Goal: Navigation & Orientation: Understand site structure

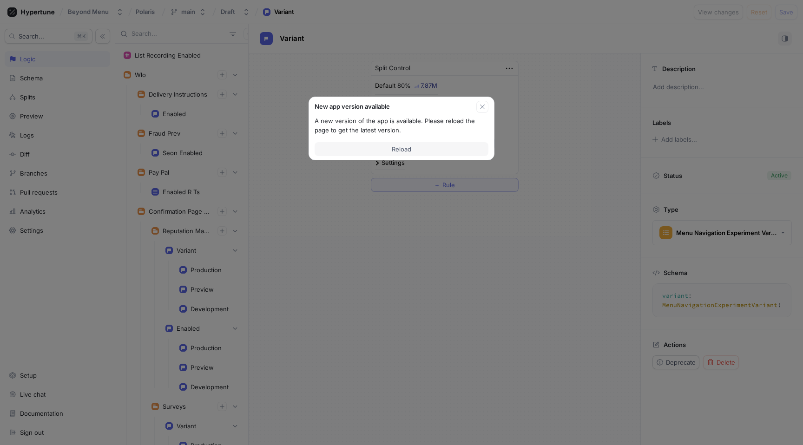
scroll to position [1870, 0]
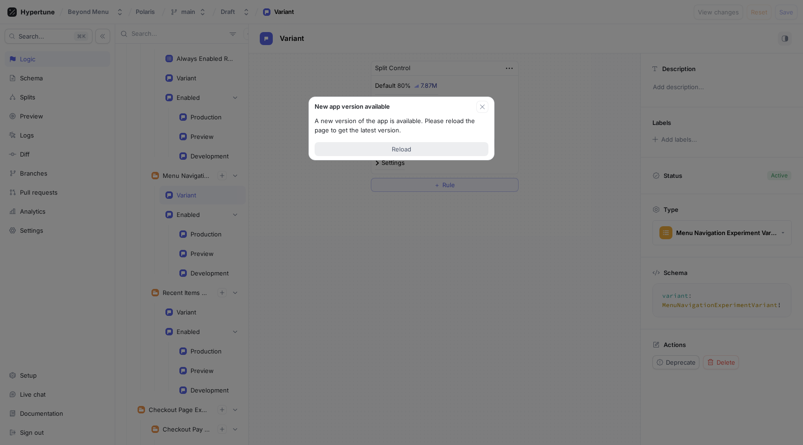
click at [453, 153] on button "Reload" at bounding box center [401, 149] width 174 height 14
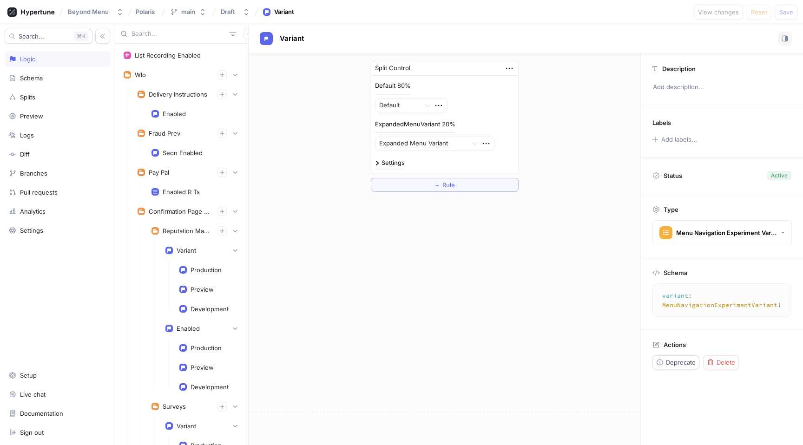
scroll to position [1629, 0]
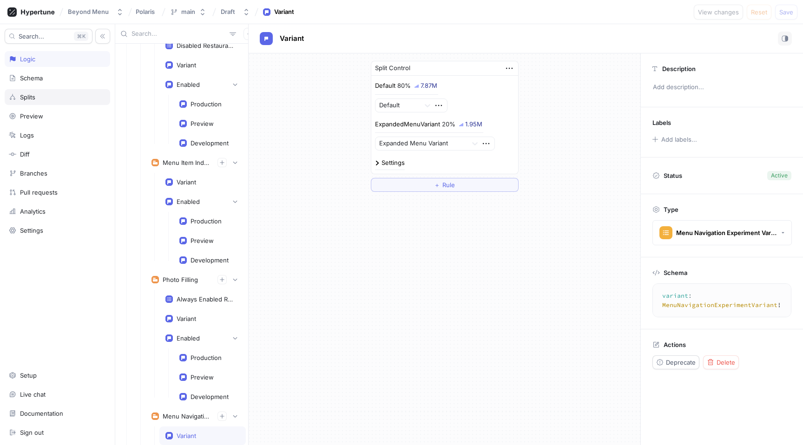
click at [56, 98] on div "Splits" at bounding box center [57, 96] width 97 height 7
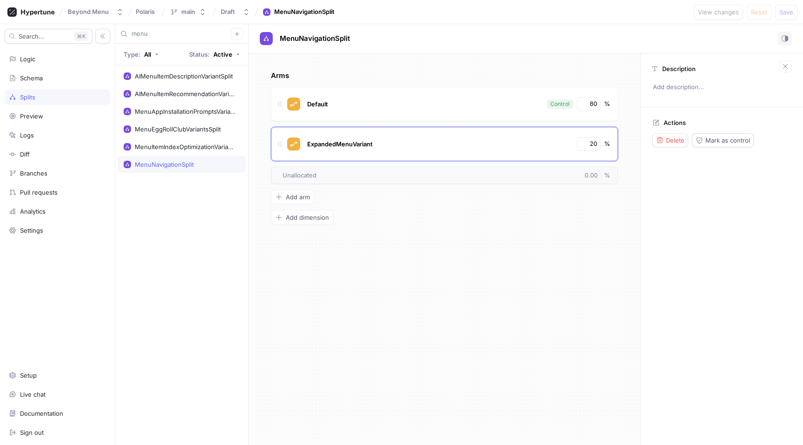
click at [437, 246] on div "Arms Default Control 80 % ExpandedMenuVariant 20 % To pick up a draggable item,…" at bounding box center [445, 249] width 392 height 392
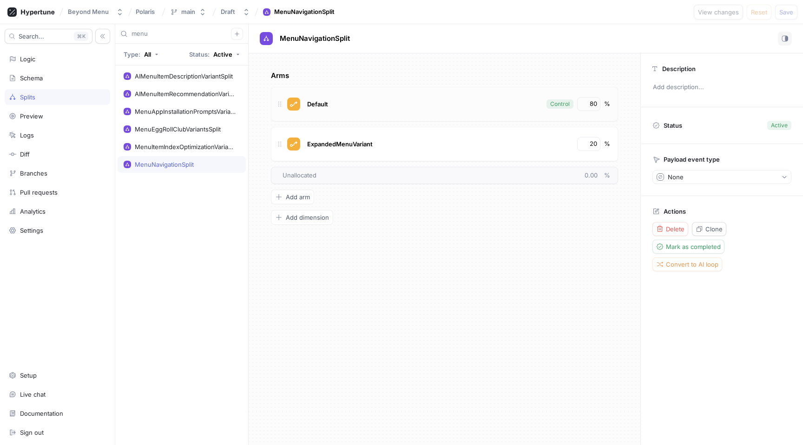
click at [401, 105] on div "Default" at bounding box center [423, 104] width 237 height 14
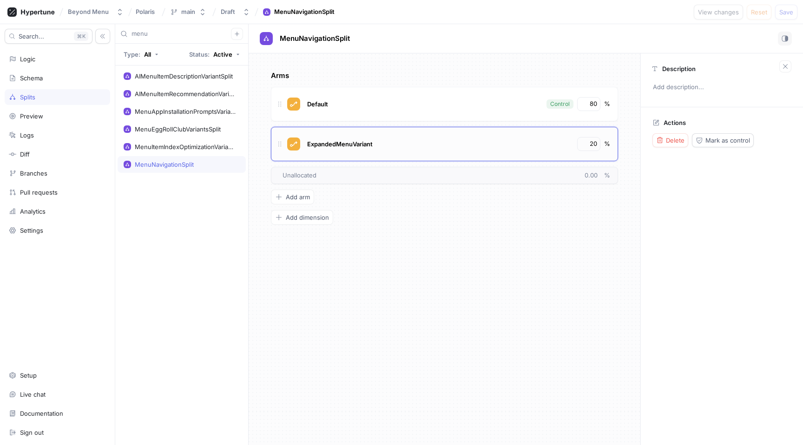
click at [389, 132] on div "ExpandedMenuVariant 20 %" at bounding box center [444, 144] width 347 height 34
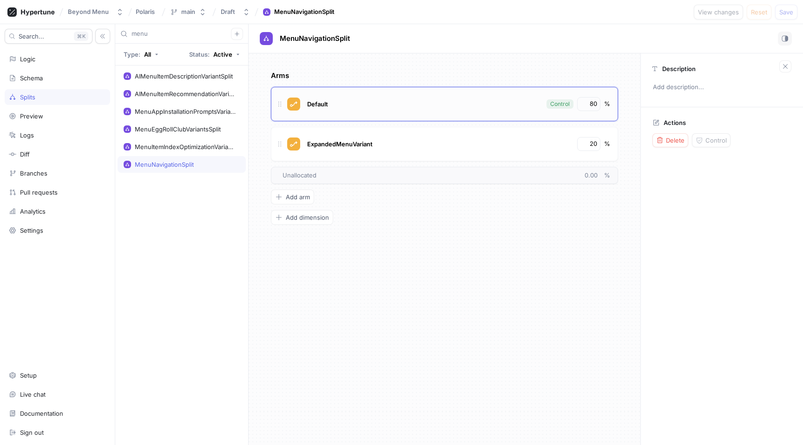
click at [423, 102] on div "Default" at bounding box center [423, 104] width 237 height 14
click at [61, 132] on div "Logs" at bounding box center [57, 134] width 97 height 7
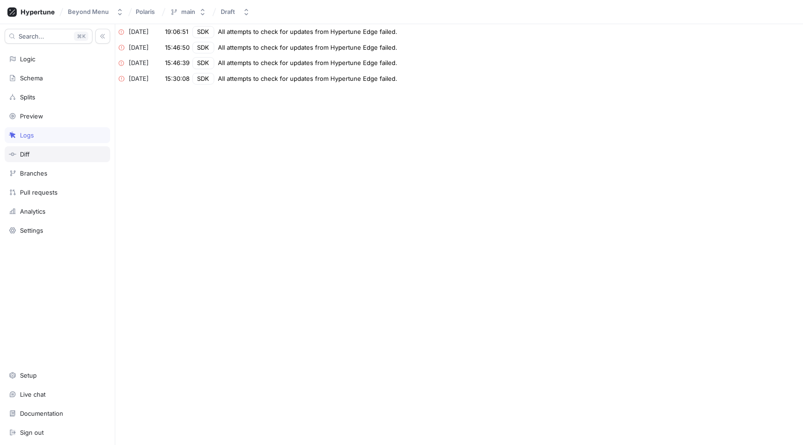
click at [51, 152] on div "Diff" at bounding box center [57, 154] width 97 height 7
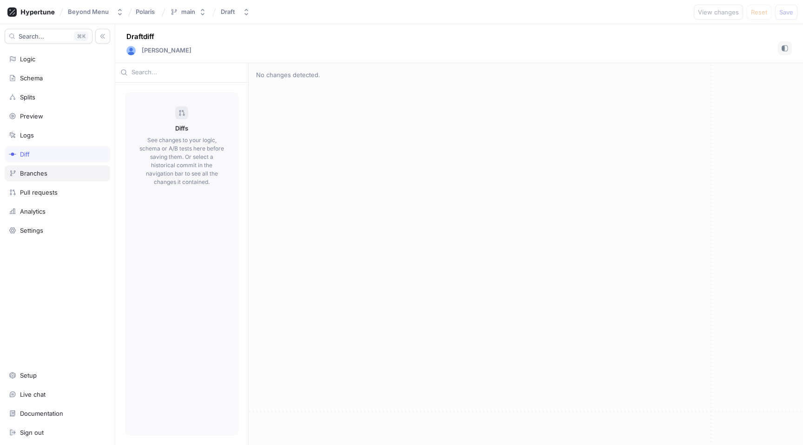
click at [52, 171] on div "Branches" at bounding box center [57, 173] width 97 height 7
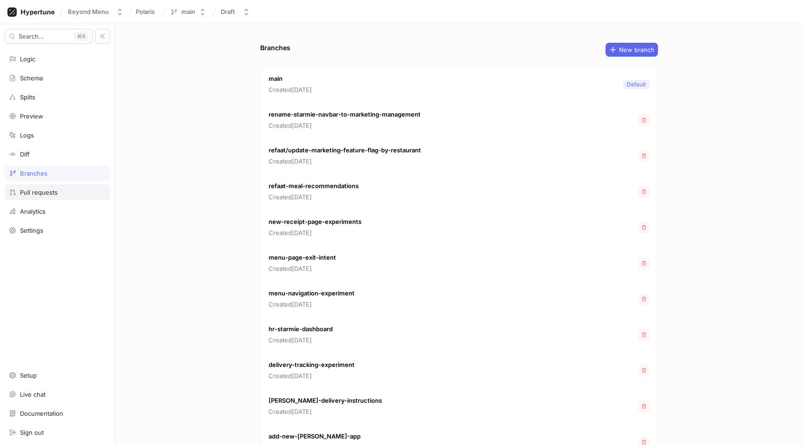
click at [52, 189] on div "Pull requests" at bounding box center [39, 192] width 38 height 7
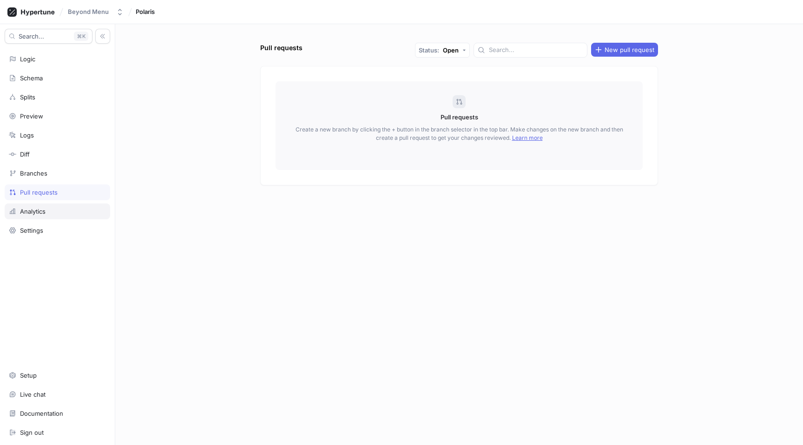
click at [52, 209] on div "Analytics" at bounding box center [57, 211] width 97 height 7
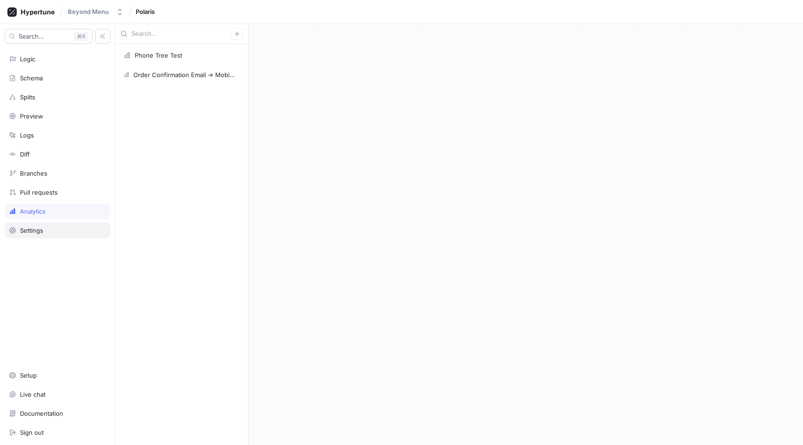
click at [51, 229] on div "Settings" at bounding box center [57, 230] width 97 height 7
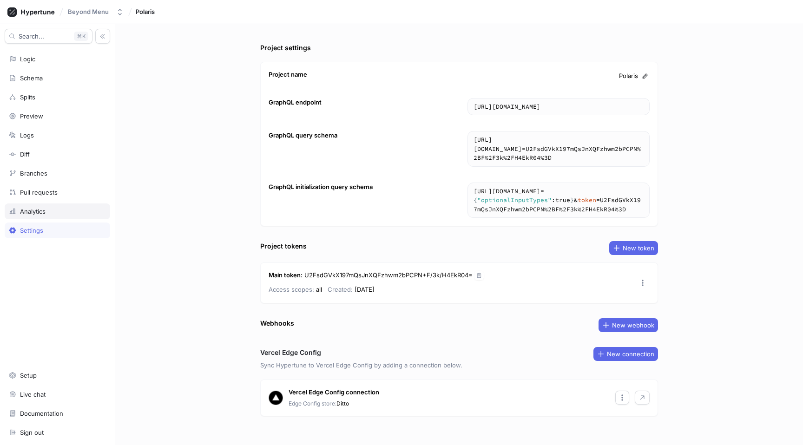
click at [57, 205] on div "Analytics" at bounding box center [57, 211] width 105 height 16
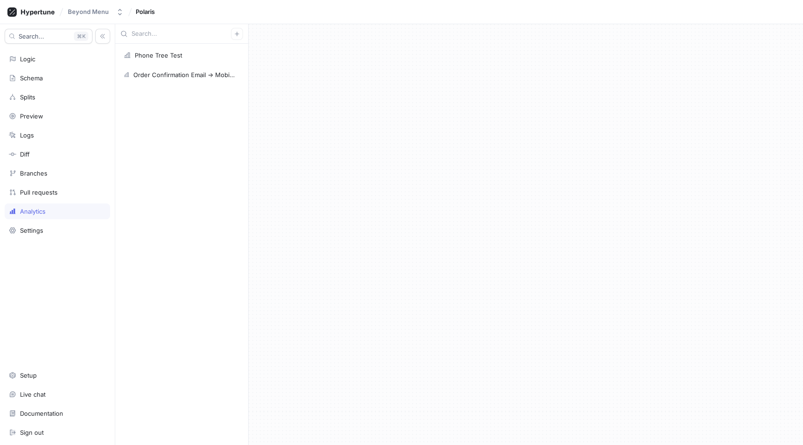
click at [183, 35] on input "text" at bounding box center [180, 33] width 99 height 9
click at [241, 29] on button "button" at bounding box center [237, 34] width 12 height 12
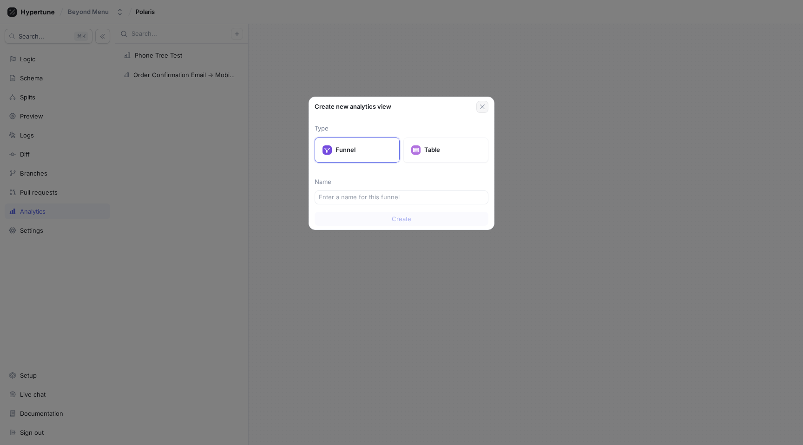
click at [483, 106] on icon "button" at bounding box center [481, 106] width 7 height 7
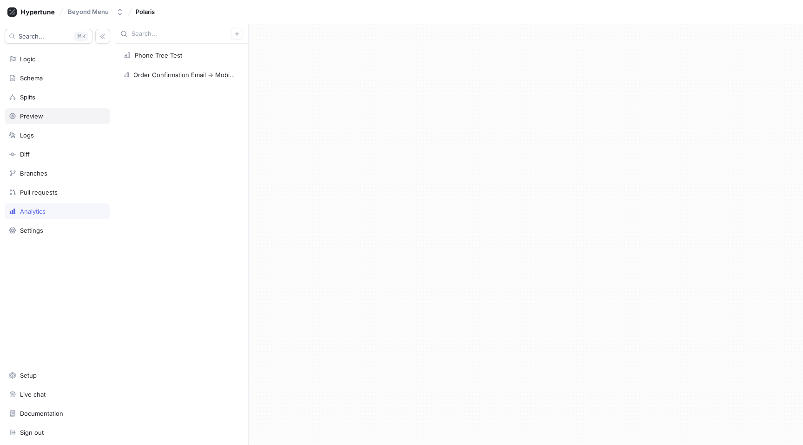
click at [51, 113] on div "Preview" at bounding box center [57, 115] width 97 height 7
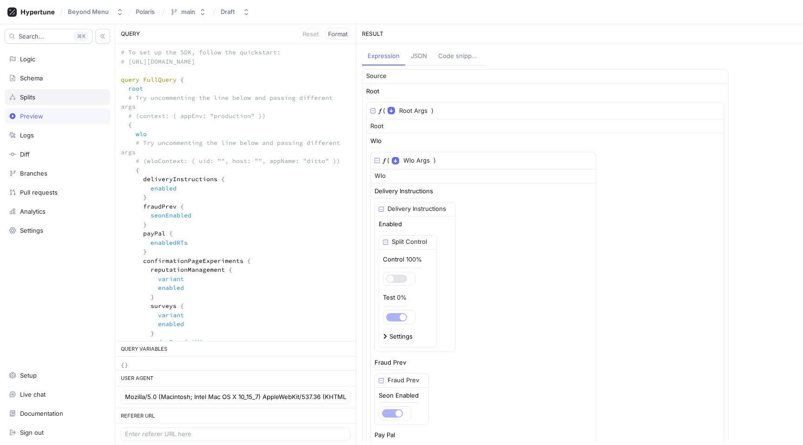
click at [37, 94] on div "Splits" at bounding box center [57, 96] width 97 height 7
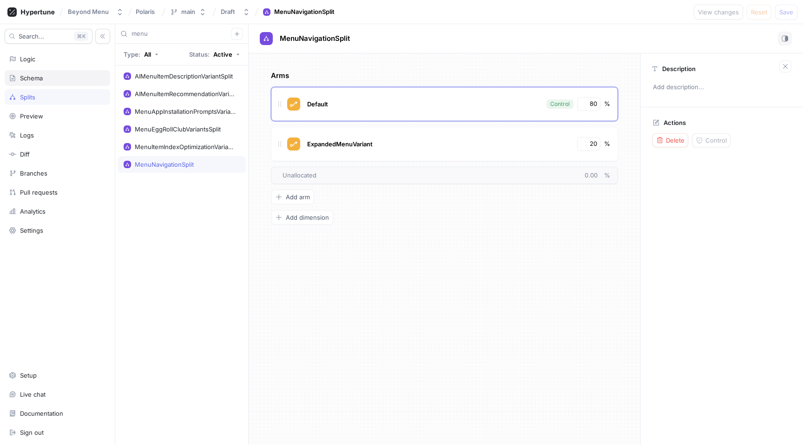
click at [36, 79] on div "Schema" at bounding box center [31, 77] width 23 height 7
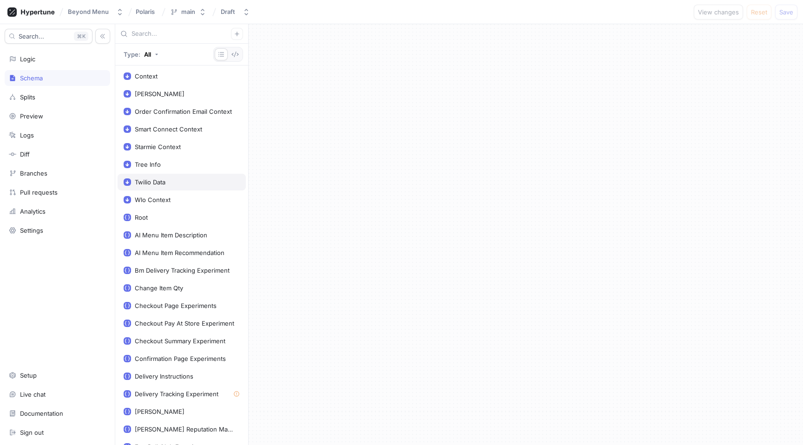
click at [177, 180] on div "Twilio Data" at bounding box center [182, 181] width 116 height 7
